Goal: Task Accomplishment & Management: Use online tool/utility

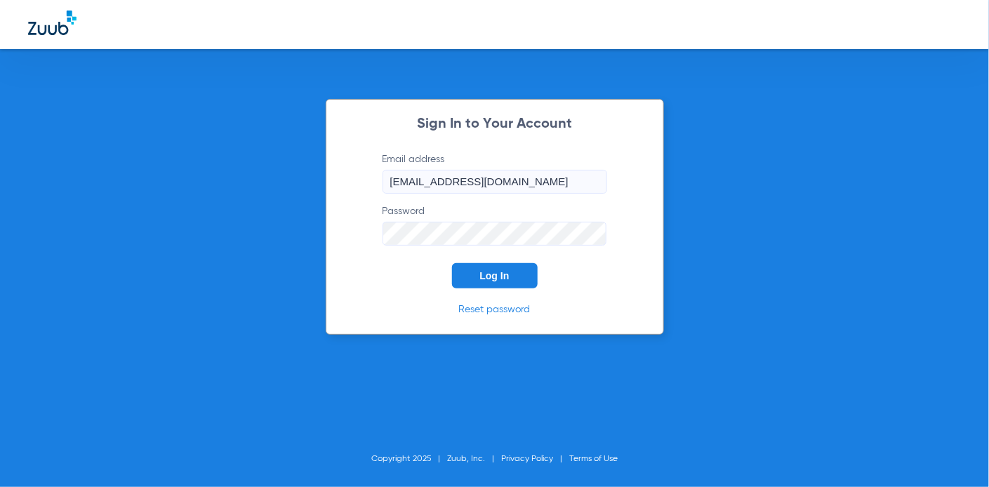
click at [553, 187] on input "[EMAIL_ADDRESS][DOMAIN_NAME]" at bounding box center [494, 182] width 225 height 24
click at [455, 276] on button "Log In" at bounding box center [495, 275] width 86 height 25
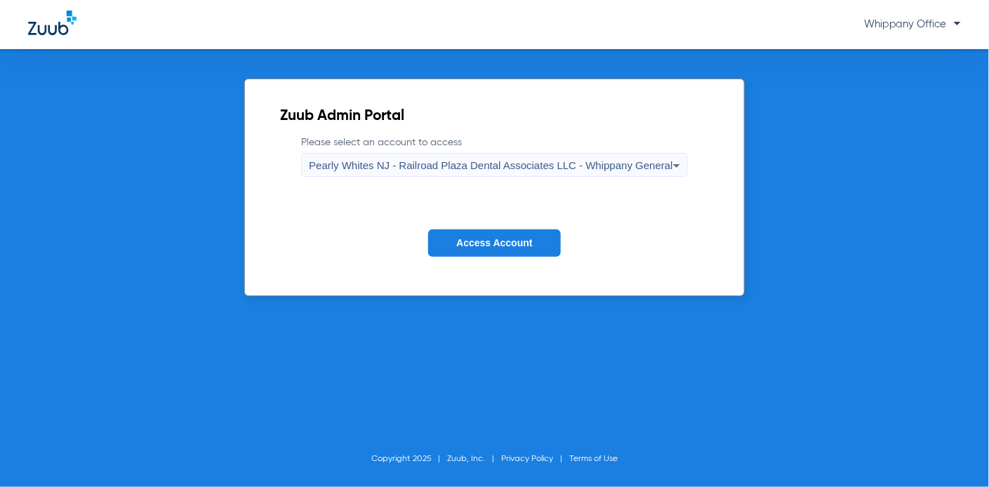
click at [579, 163] on span "Pearly Whites NJ - Railroad Plaza Dental Associates LLC - Whippany General" at bounding box center [491, 165] width 364 height 12
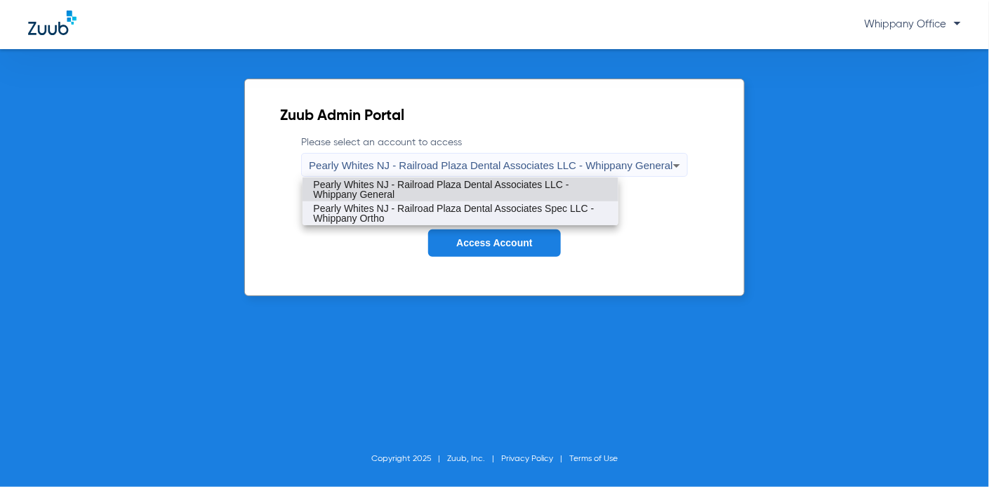
click at [559, 208] on span "Pearly Whites NJ - Railroad Plaza Dental Associates Spec LLC - Whippany Ortho" at bounding box center [460, 213] width 293 height 20
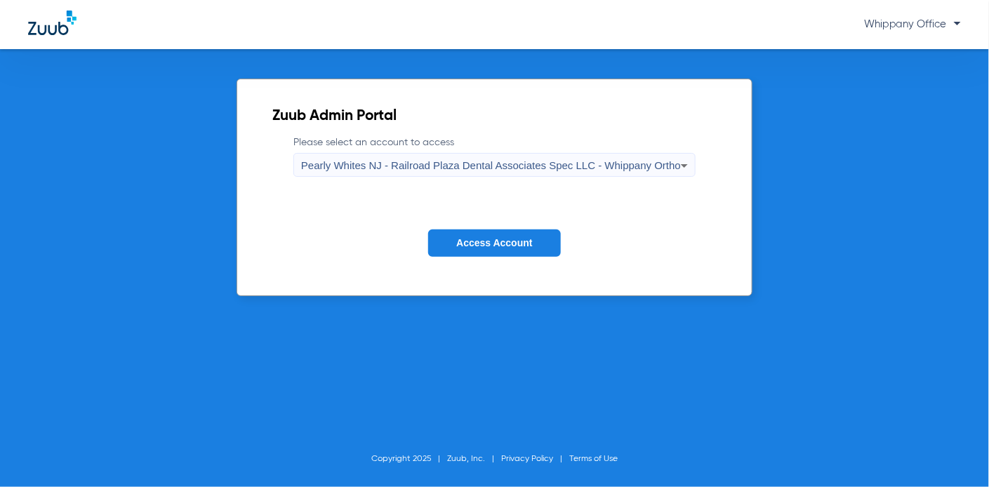
click at [528, 249] on button "Access Account" at bounding box center [494, 242] width 132 height 27
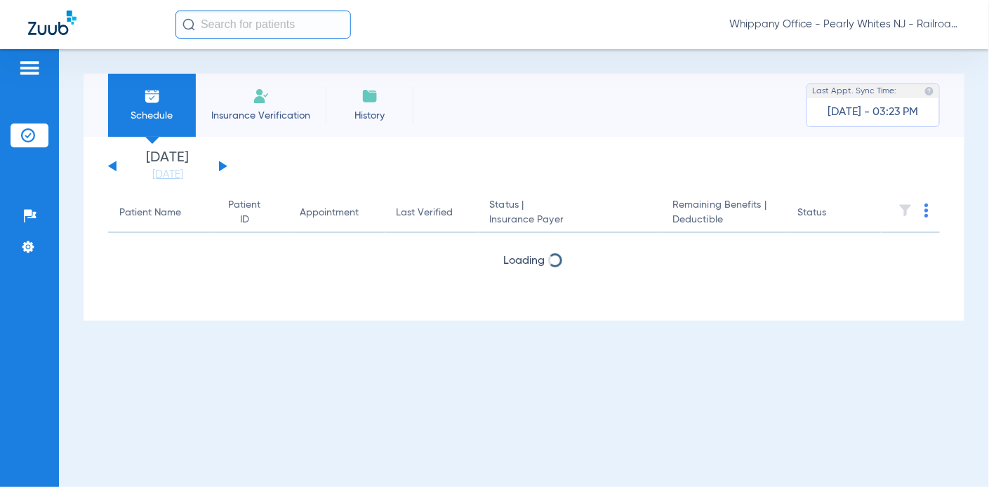
click at [223, 166] on button at bounding box center [223, 166] width 8 height 11
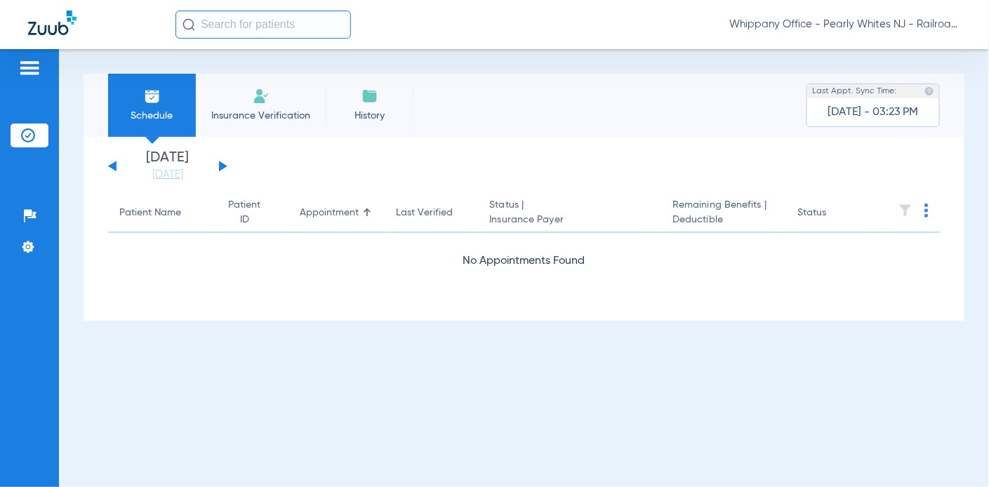
click at [935, 20] on span "Whippany Office - Pearly Whites NJ - Railroad Plaza Dental Associates Spec LLC …" at bounding box center [845, 25] width 232 height 14
click at [905, 74] on span "Log out" at bounding box center [908, 78] width 79 height 10
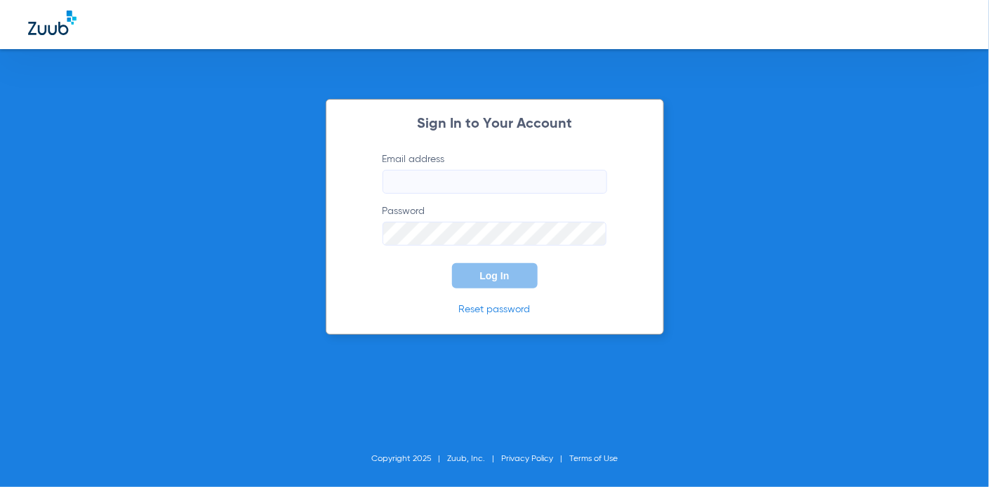
type input "[EMAIL_ADDRESS][DOMAIN_NAME]"
click at [561, 189] on input "[EMAIL_ADDRESS][DOMAIN_NAME]" at bounding box center [494, 182] width 225 height 24
click at [302, 256] on div "Sign In to Your Account Email address [EMAIL_ADDRESS][DOMAIN_NAME] Password Log…" at bounding box center [494, 243] width 989 height 487
click at [469, 275] on button "Log In" at bounding box center [495, 275] width 86 height 25
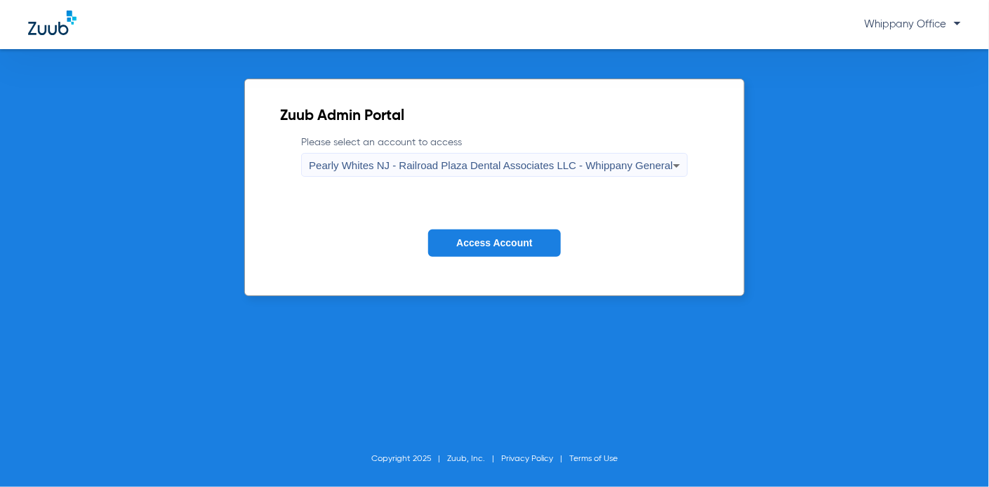
click at [626, 161] on span "Pearly Whites NJ - Railroad Plaza Dental Associates LLC - Whippany General" at bounding box center [491, 165] width 364 height 12
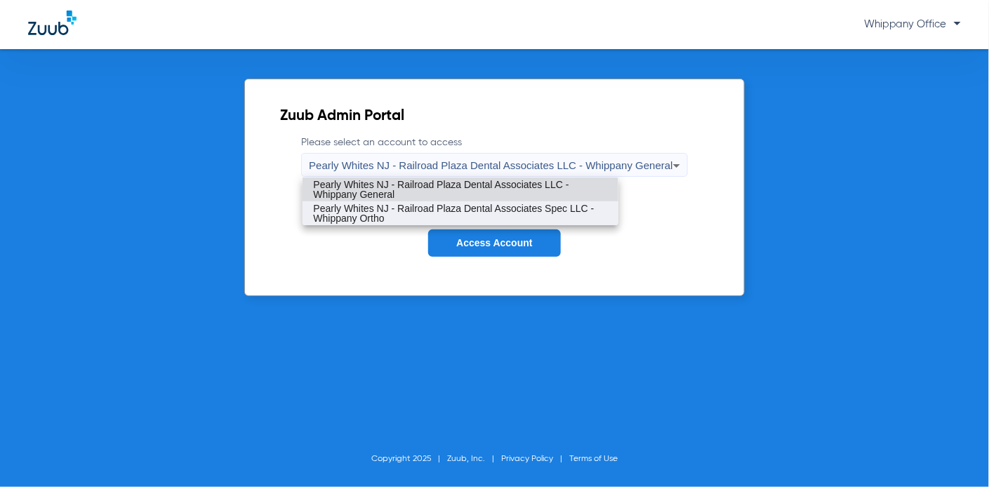
click at [591, 208] on span "Pearly Whites NJ - Railroad Plaza Dental Associates Spec LLC - Whippany Ortho" at bounding box center [460, 213] width 293 height 20
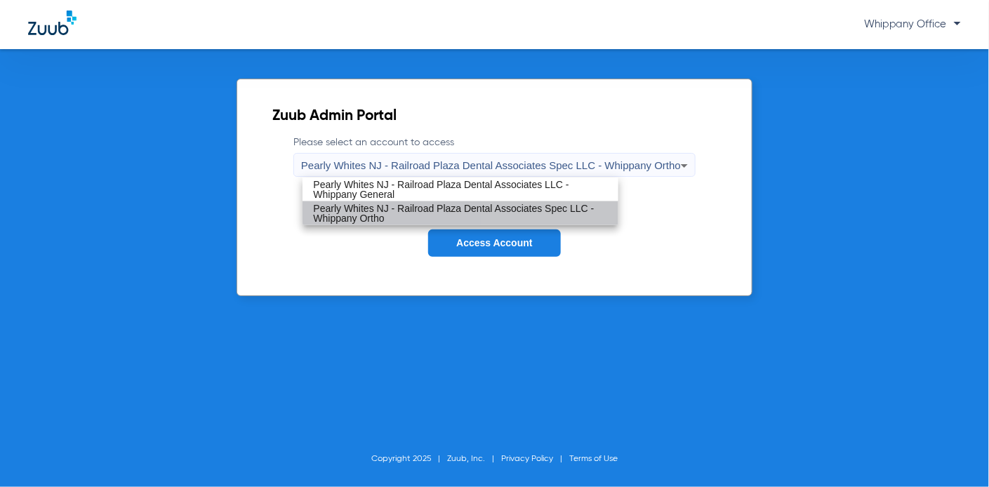
click at [545, 239] on button "Access Account" at bounding box center [494, 242] width 132 height 27
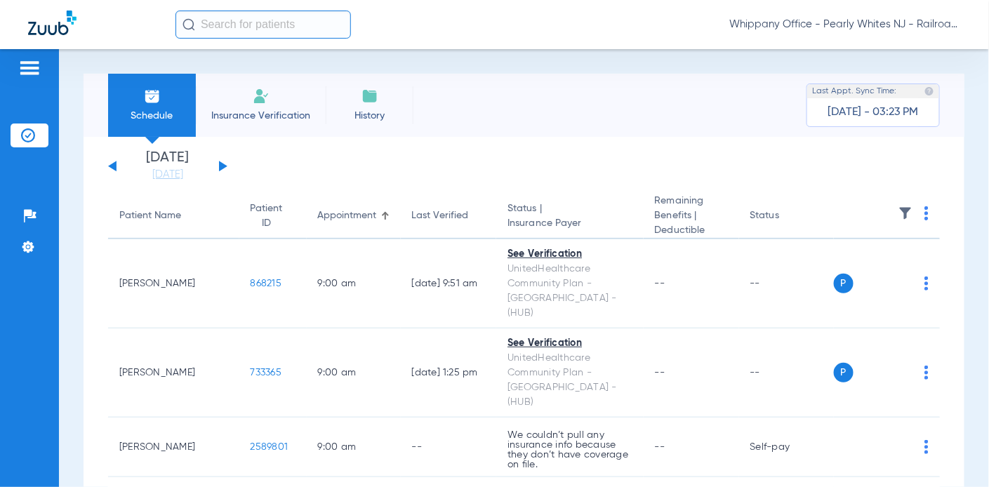
click at [222, 166] on button at bounding box center [223, 166] width 8 height 11
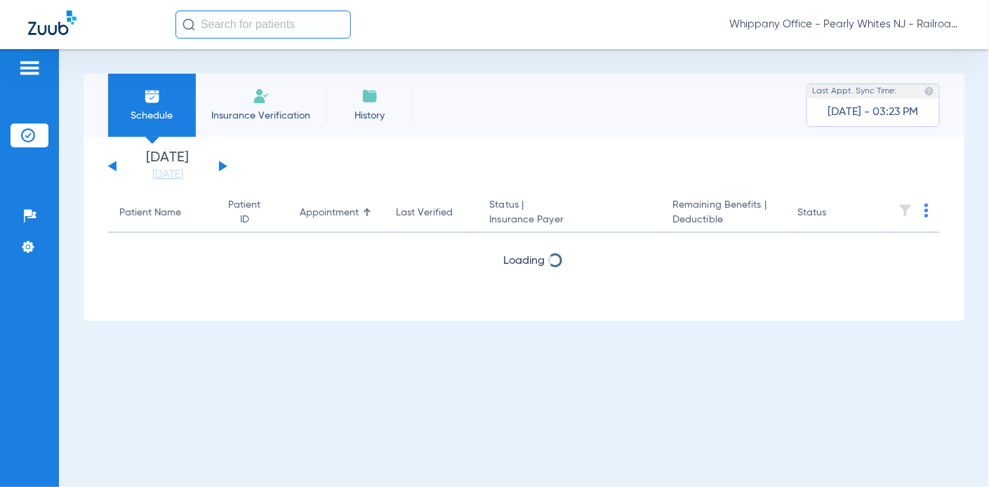
click at [222, 166] on button at bounding box center [223, 166] width 8 height 11
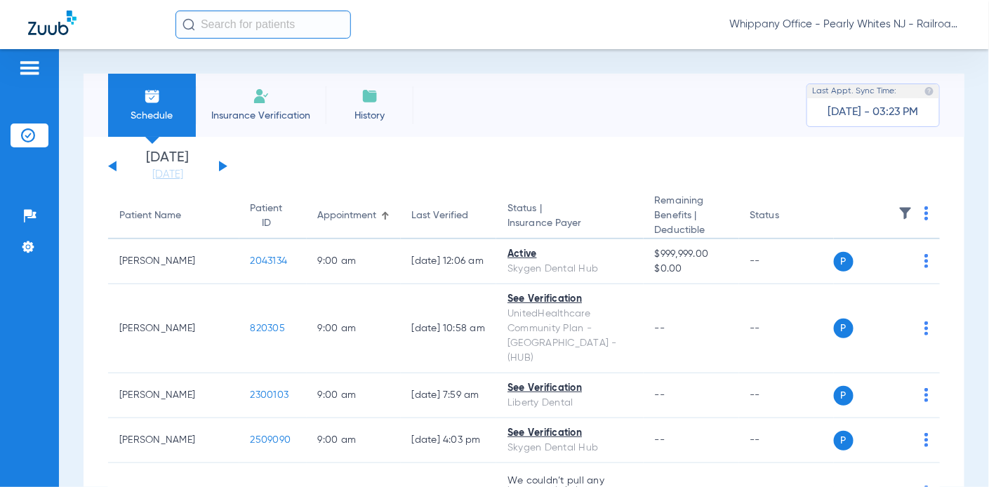
click at [924, 214] on img at bounding box center [926, 213] width 4 height 14
click at [850, 265] on span "Verify All" at bounding box center [861, 270] width 88 height 10
